Goal: Share content: Share content

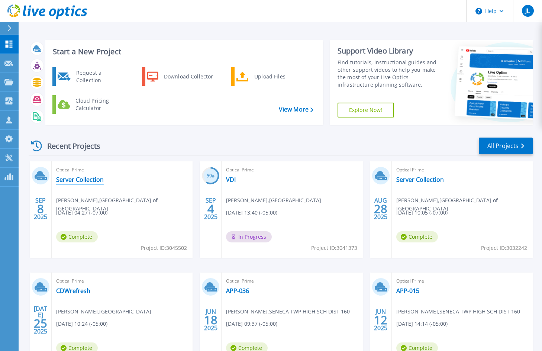
click at [80, 180] on link "Server Collection" at bounding box center [80, 179] width 48 height 7
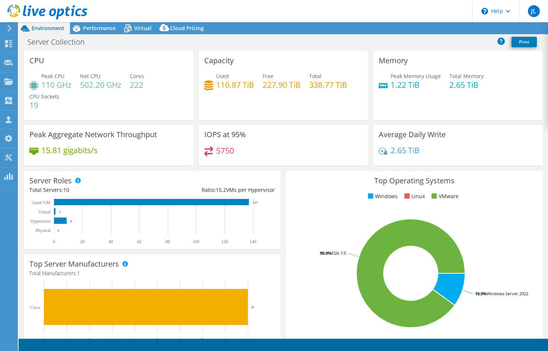
select select "USD"
click at [193, 154] on div "Peak Aggregate Network Throughput 15.81 gigabits/s" at bounding box center [108, 145] width 175 height 41
click at [370, 121] on div "Memory Peak Memory Usage 1.22 TiB Total Memory 2.65 TiB" at bounding box center [457, 88] width 175 height 74
click at [90, 29] on span "Performance" at bounding box center [99, 28] width 33 height 7
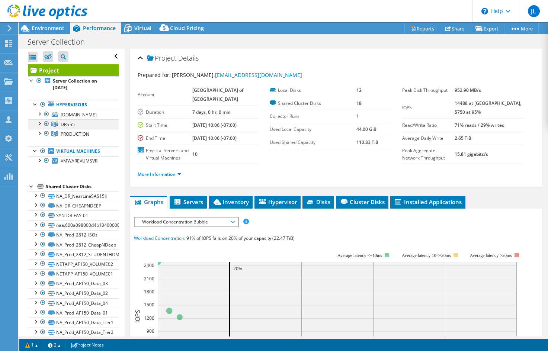
click at [39, 127] on div at bounding box center [38, 122] width 7 height 7
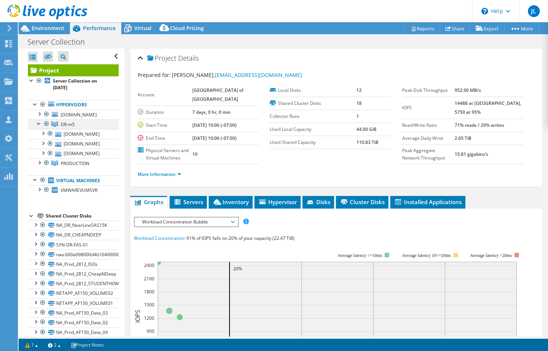
click at [39, 127] on div at bounding box center [38, 122] width 7 height 7
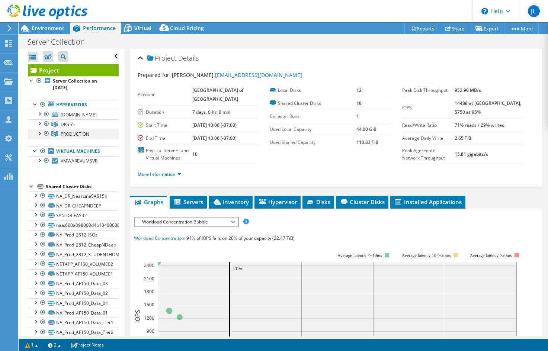
click at [40, 136] on div at bounding box center [38, 132] width 7 height 7
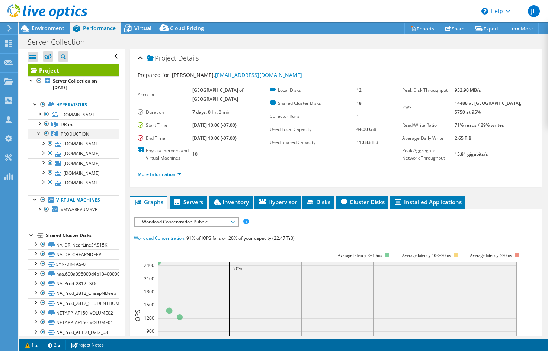
click at [40, 136] on div at bounding box center [38, 132] width 7 height 7
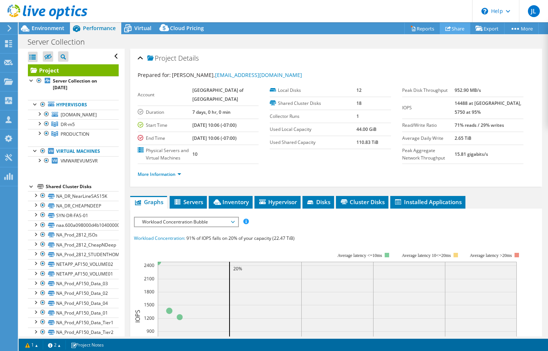
click at [449, 28] on link "Share" at bounding box center [454, 29] width 30 height 12
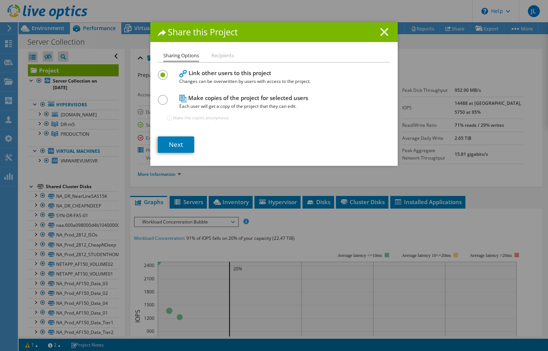
click at [381, 31] on icon at bounding box center [384, 32] width 8 height 8
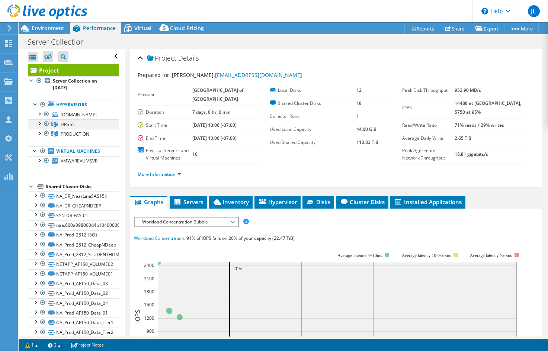
click at [39, 127] on div at bounding box center [38, 122] width 7 height 7
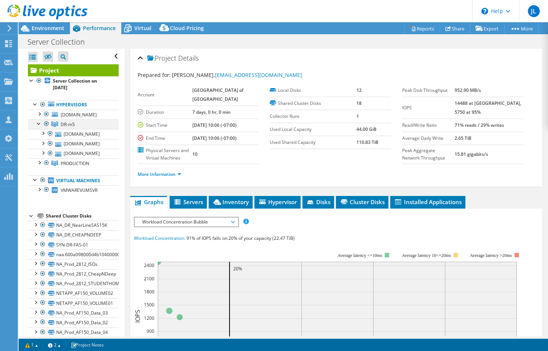
click at [39, 127] on div at bounding box center [38, 122] width 7 height 7
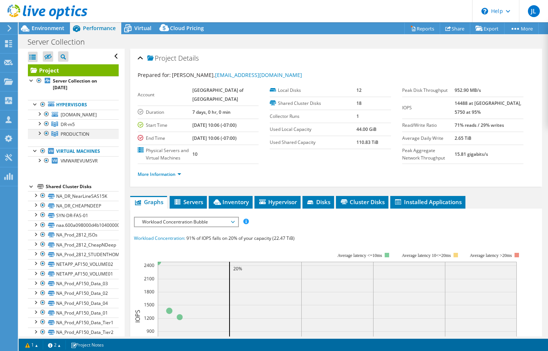
click at [40, 136] on div at bounding box center [38, 132] width 7 height 7
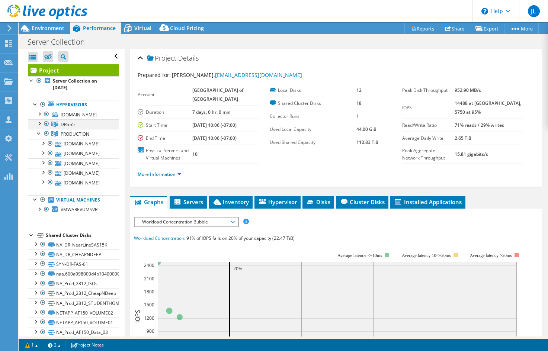
click at [39, 127] on div at bounding box center [38, 122] width 7 height 7
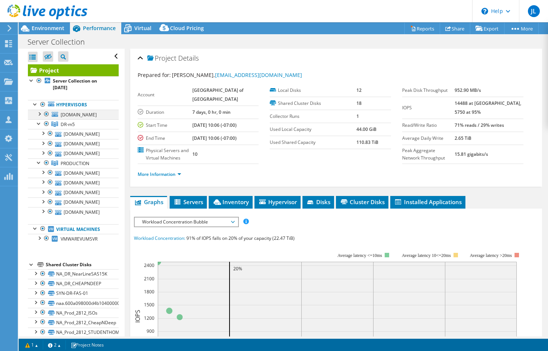
click at [40, 113] on div at bounding box center [38, 113] width 7 height 7
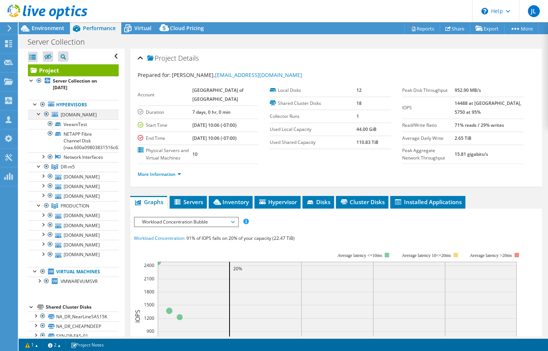
click at [40, 113] on div at bounding box center [38, 113] width 7 height 7
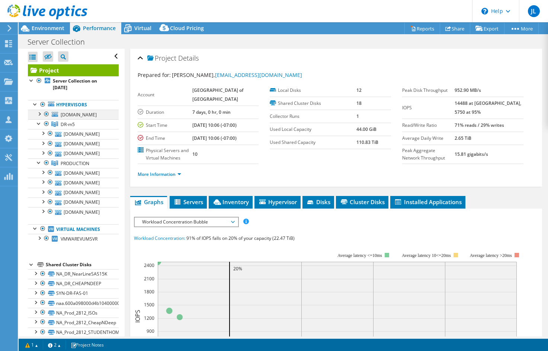
click at [39, 112] on div at bounding box center [38, 113] width 7 height 7
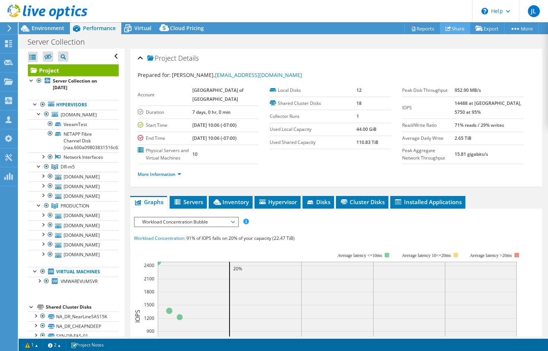
click at [449, 25] on link "Share" at bounding box center [454, 29] width 30 height 12
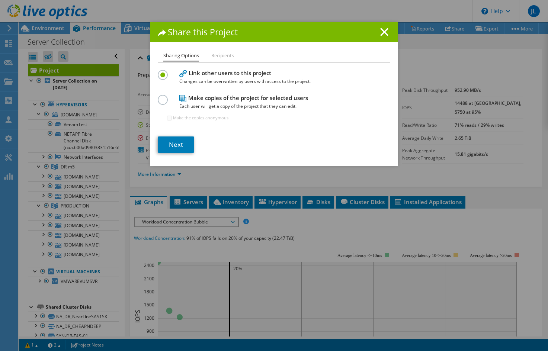
click at [152, 100] on div "Sharing Options Recipients Link other users to this project Changes can be over…" at bounding box center [273, 108] width 247 height 114
click at [158, 97] on label at bounding box center [164, 96] width 13 height 2
click at [0, 0] on input "radio" at bounding box center [0, 0] width 0 height 0
click at [159, 72] on label at bounding box center [164, 71] width 13 height 2
click at [0, 0] on input "radio" at bounding box center [0, 0] width 0 height 0
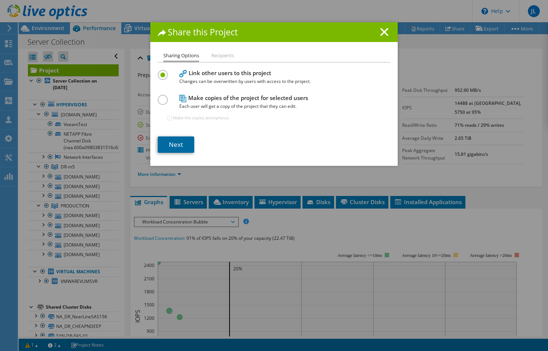
click at [173, 142] on link "Next" at bounding box center [176, 144] width 36 height 16
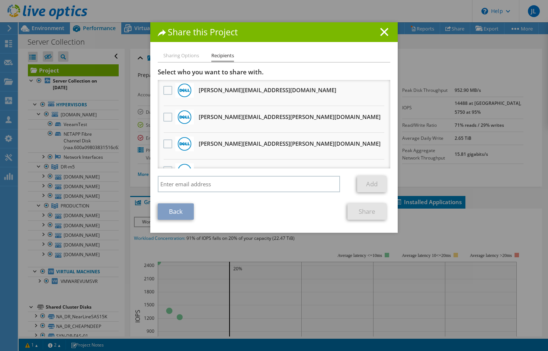
scroll to position [297, 0]
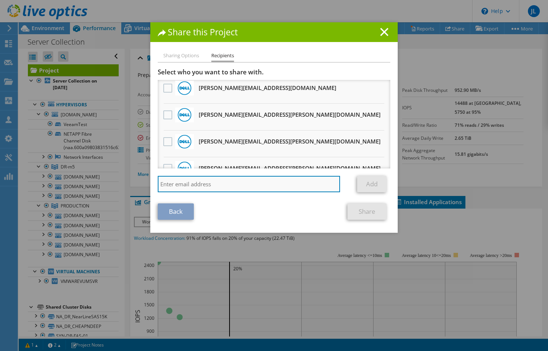
click at [217, 181] on input "search" at bounding box center [249, 184] width 182 height 16
paste input "[PERSON_NAME][EMAIL_ADDRESS][PERSON_NAME][DOMAIN_NAME]"
type input "[PERSON_NAME][EMAIL_ADDRESS][PERSON_NAME][DOMAIN_NAME]"
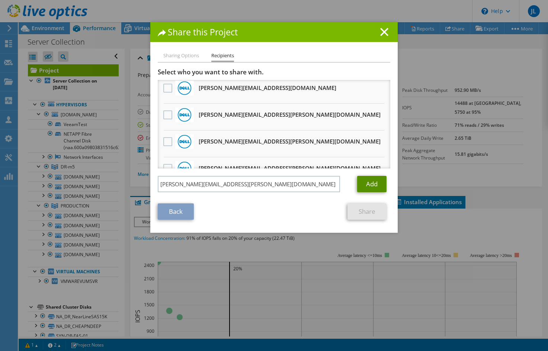
click at [368, 185] on link "Add" at bounding box center [371, 184] width 29 height 16
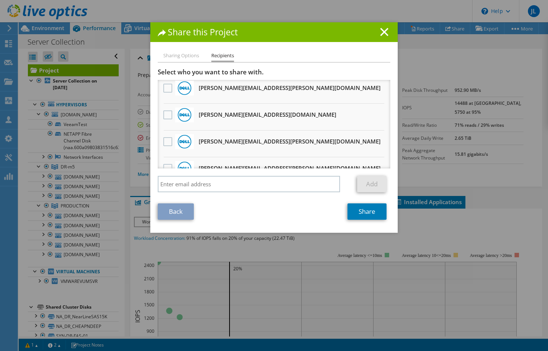
scroll to position [324, 0]
click at [366, 210] on link "Share" at bounding box center [366, 211] width 39 height 16
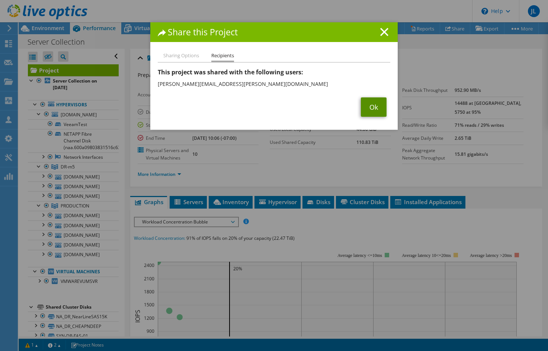
click at [369, 106] on link "Ok" at bounding box center [374, 106] width 26 height 19
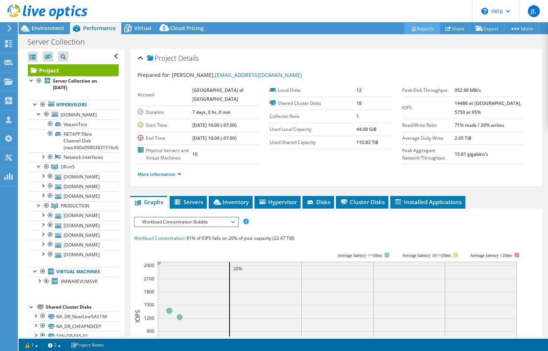
click at [414, 28] on link "Reports" at bounding box center [422, 29] width 36 height 12
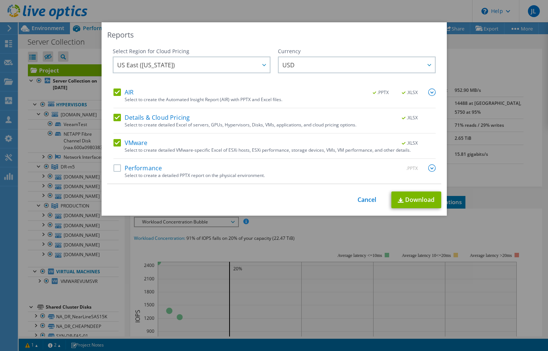
click at [114, 166] on label "Performance" at bounding box center [137, 167] width 49 height 7
click at [0, 0] on input "Performance" at bounding box center [0, 0] width 0 height 0
click at [410, 200] on link "Download" at bounding box center [416, 199] width 50 height 17
click at [373, 30] on div "Reports" at bounding box center [274, 35] width 334 height 10
click at [362, 197] on link "Cancel" at bounding box center [366, 199] width 19 height 7
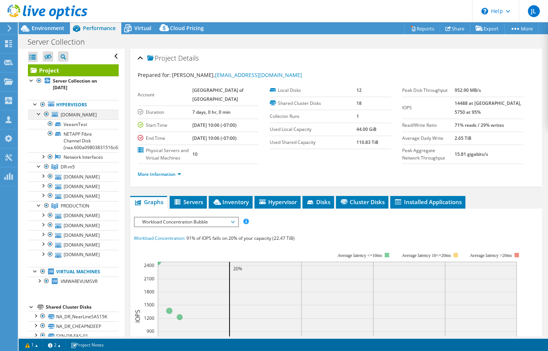
click at [37, 114] on div at bounding box center [38, 113] width 7 height 7
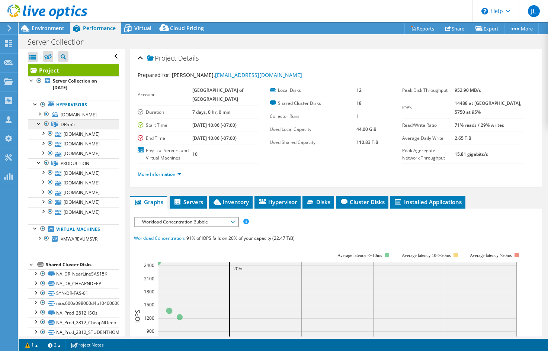
click at [70, 128] on span "DR-m5" at bounding box center [68, 124] width 14 height 6
